Goal: Task Accomplishment & Management: Manage account settings

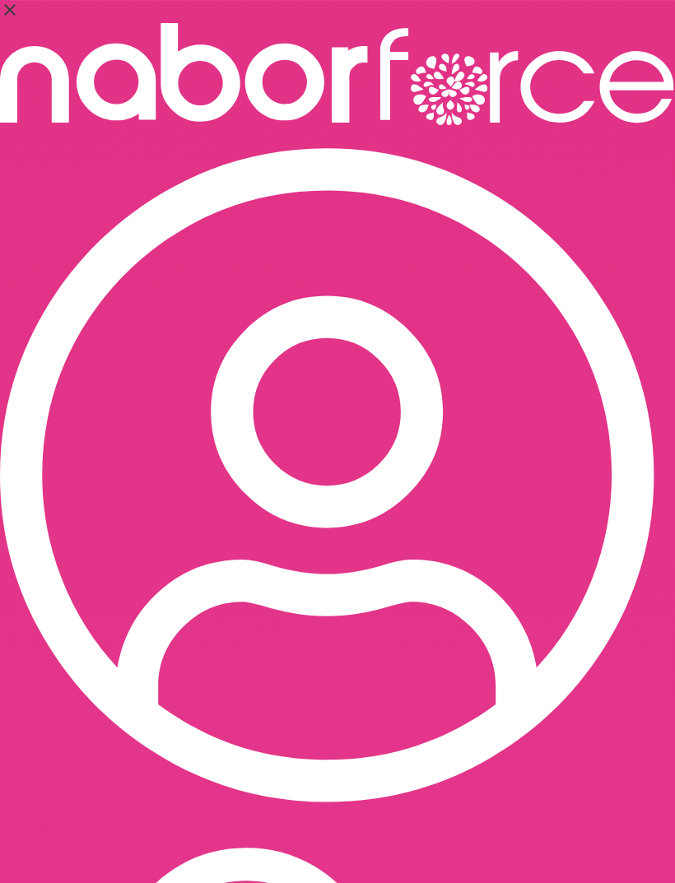
select select "*"
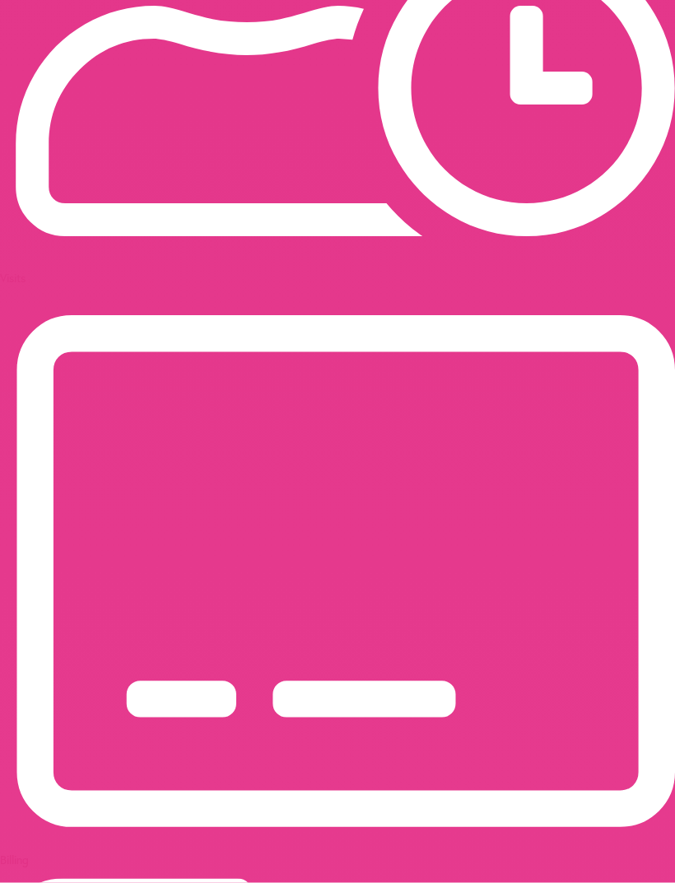
scroll to position [1313, 0]
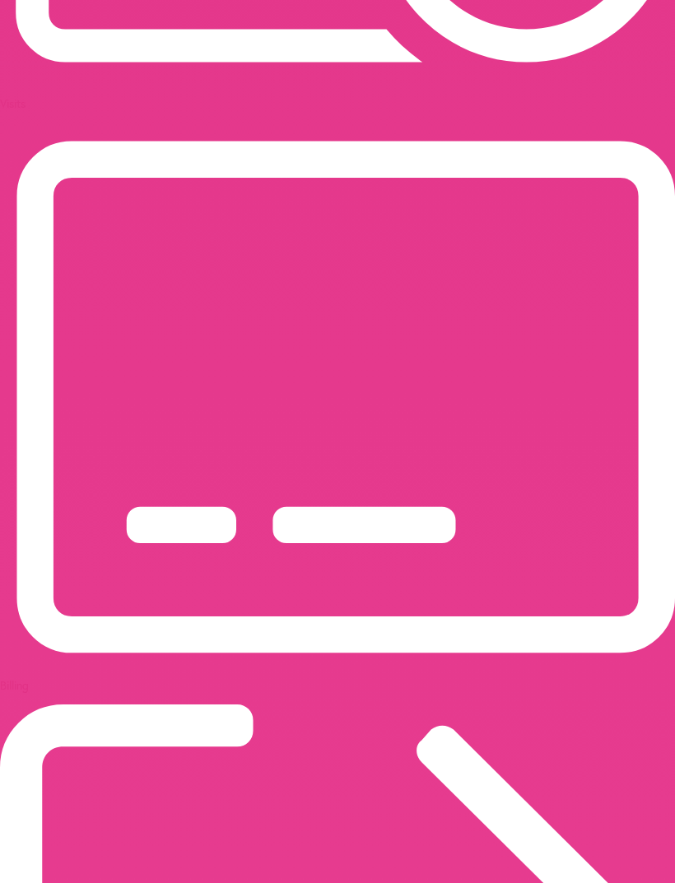
click at [450, 95] on p "Visits" at bounding box center [337, 103] width 675 height 16
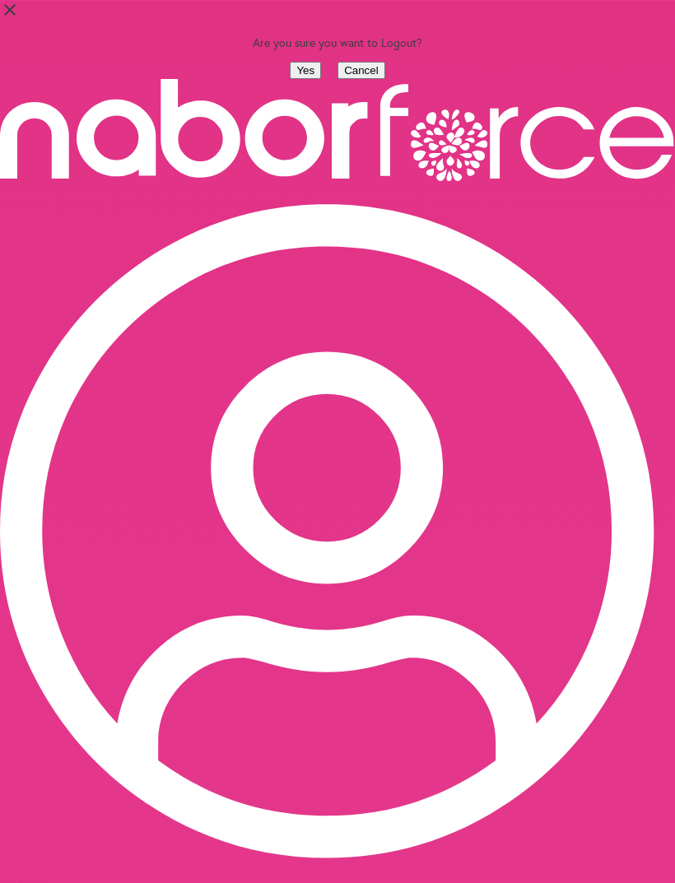
click at [290, 79] on button "Yes" at bounding box center [305, 70] width 31 height 17
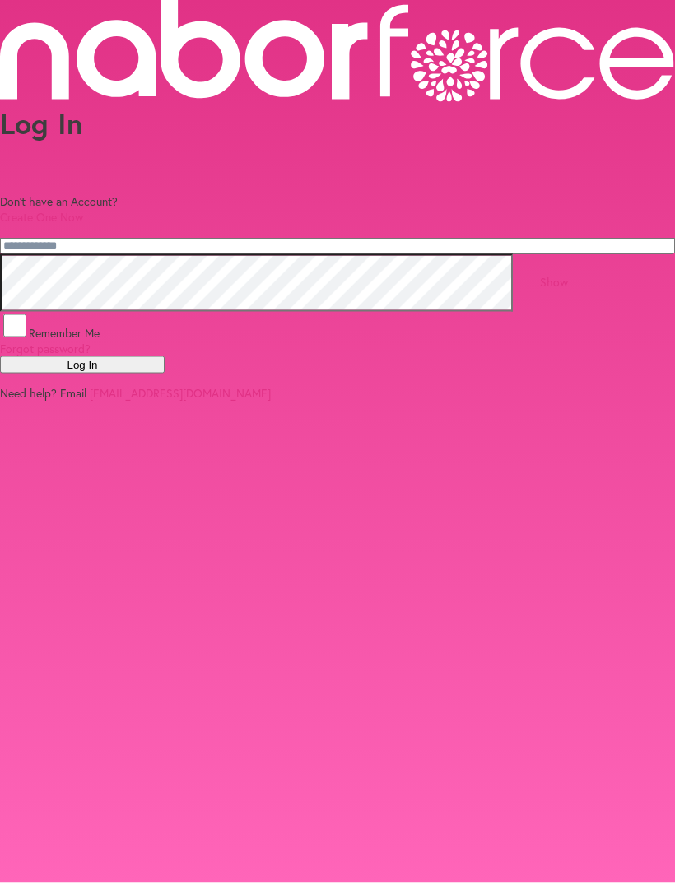
scroll to position [53, 0]
